Goal: Communication & Community: Answer question/provide support

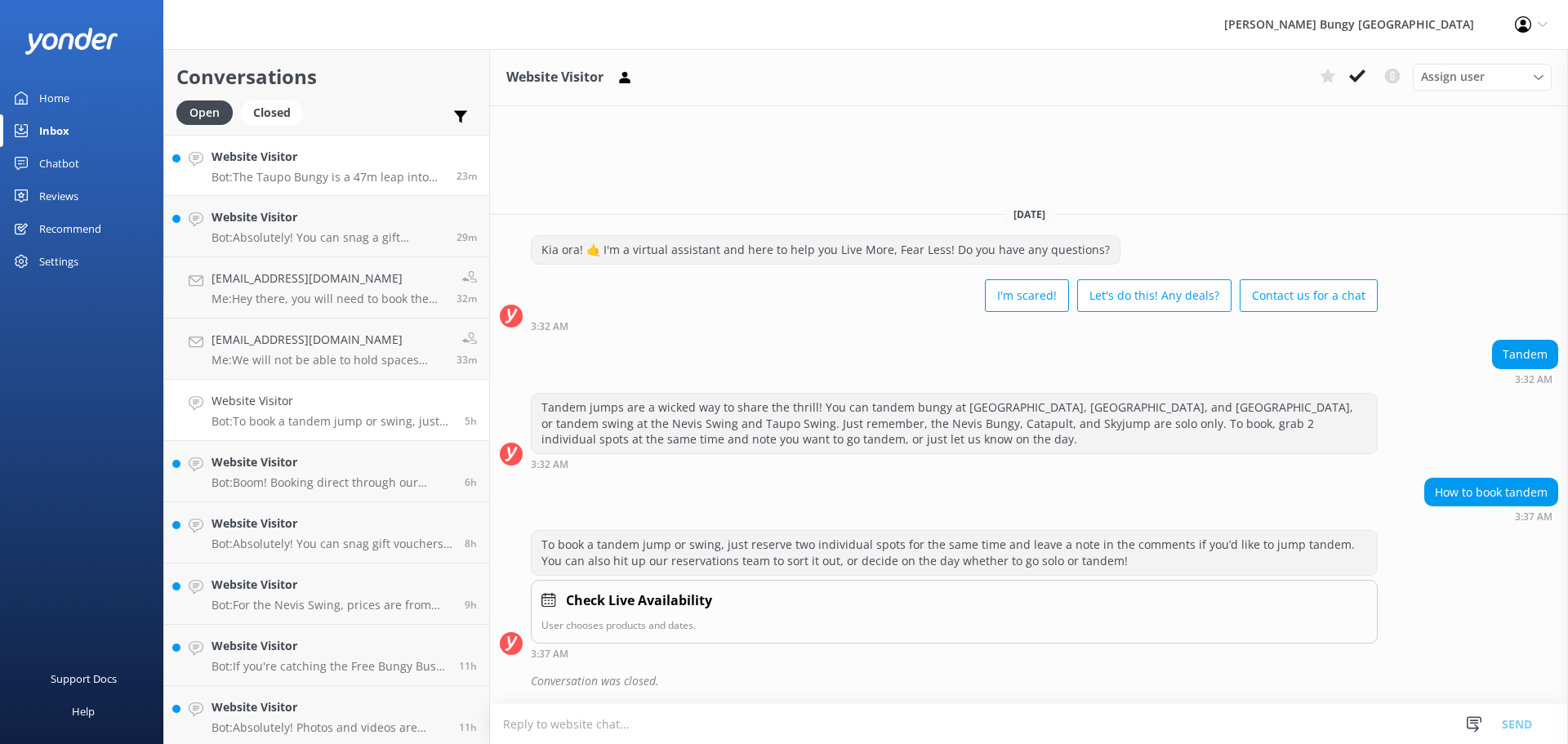
click at [387, 177] on p "Bot: The Taupo Bungy is a 47m leap into the wild blue yonder, hanging off a cli…" at bounding box center [327, 177] width 233 height 15
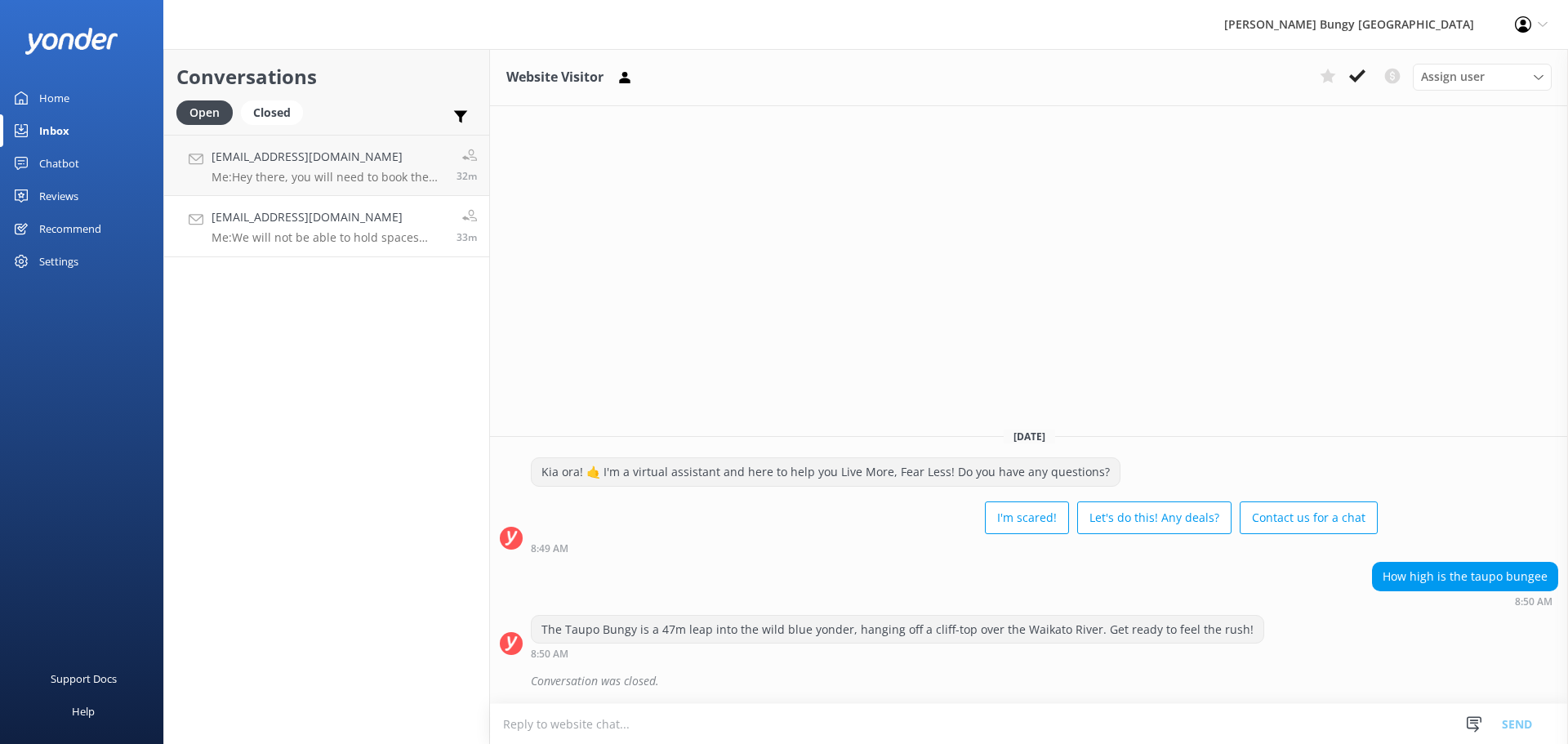
click at [407, 215] on h4 "[EMAIL_ADDRESS][DOMAIN_NAME]" at bounding box center [327, 217] width 233 height 18
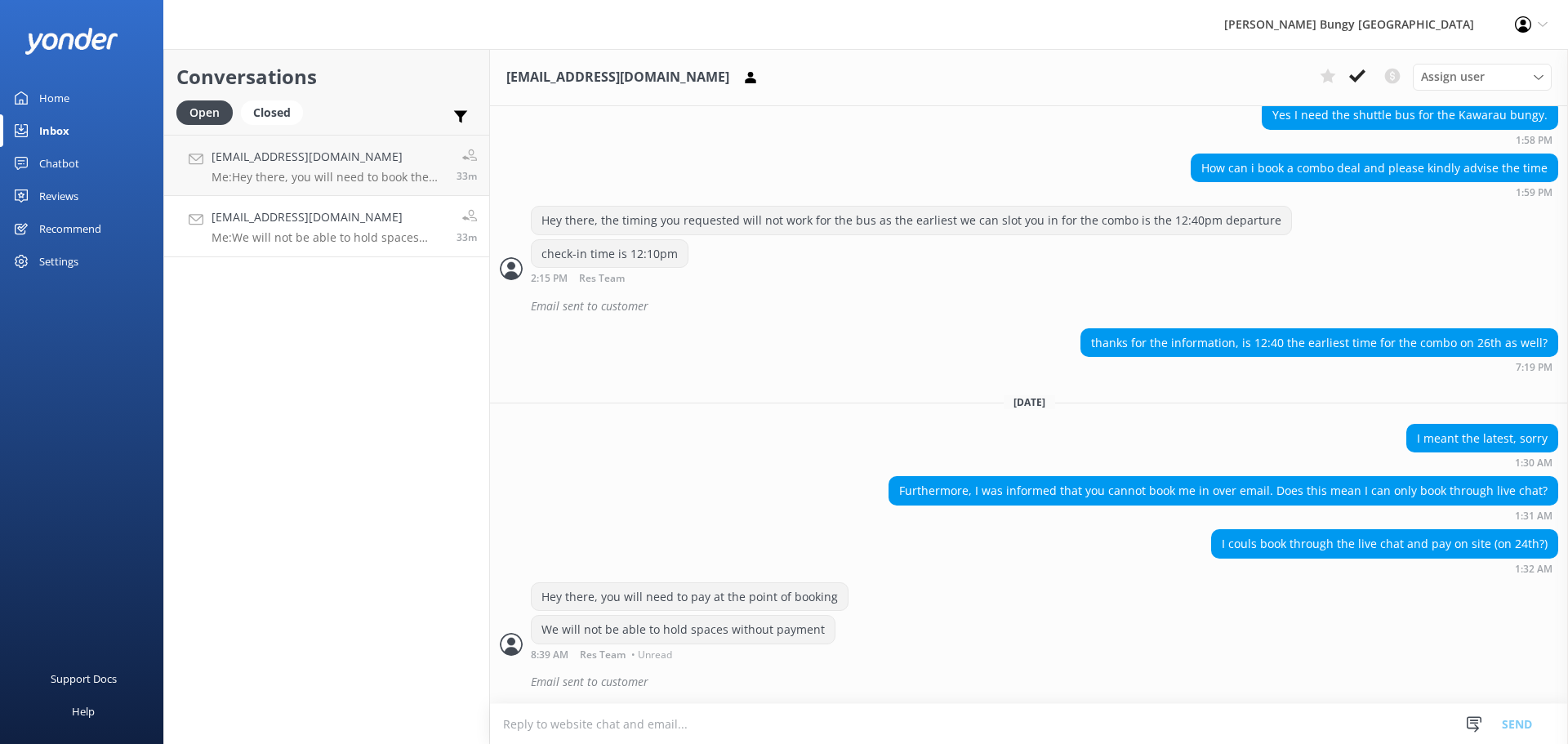
scroll to position [1787, 0]
